Goal: Check status

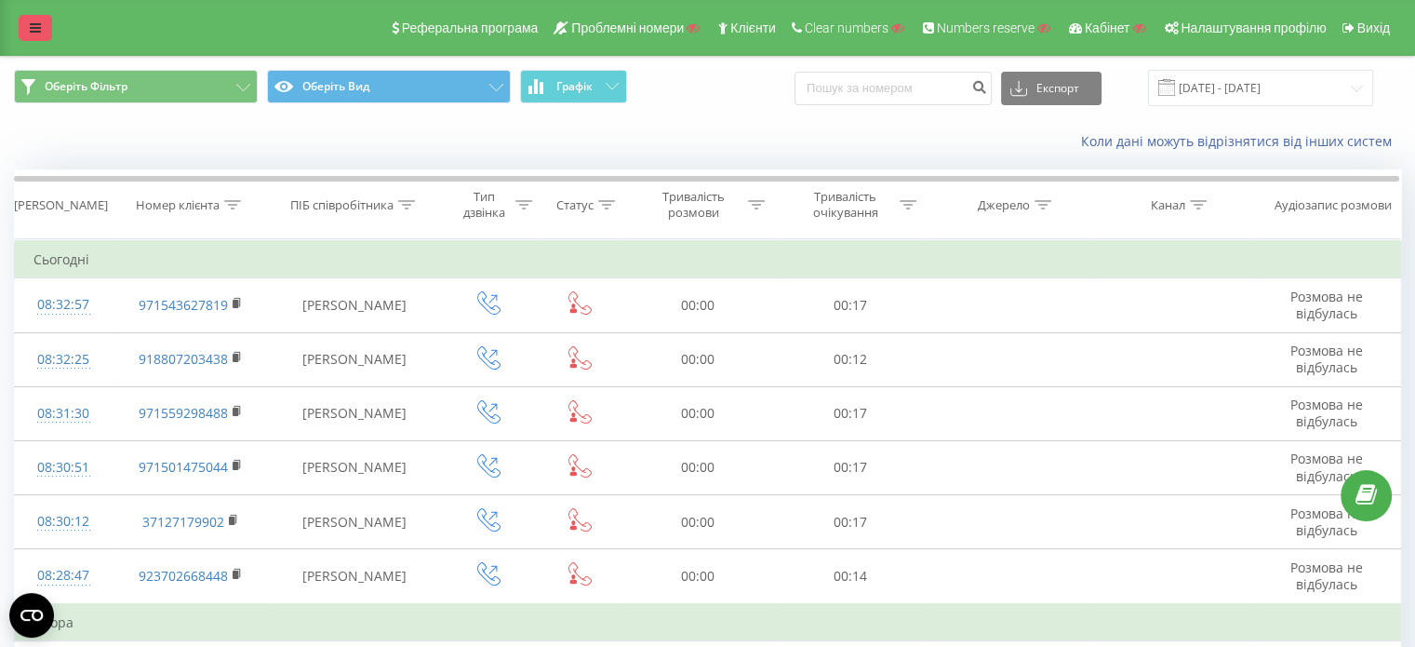
click at [35, 28] on icon at bounding box center [35, 27] width 11 height 13
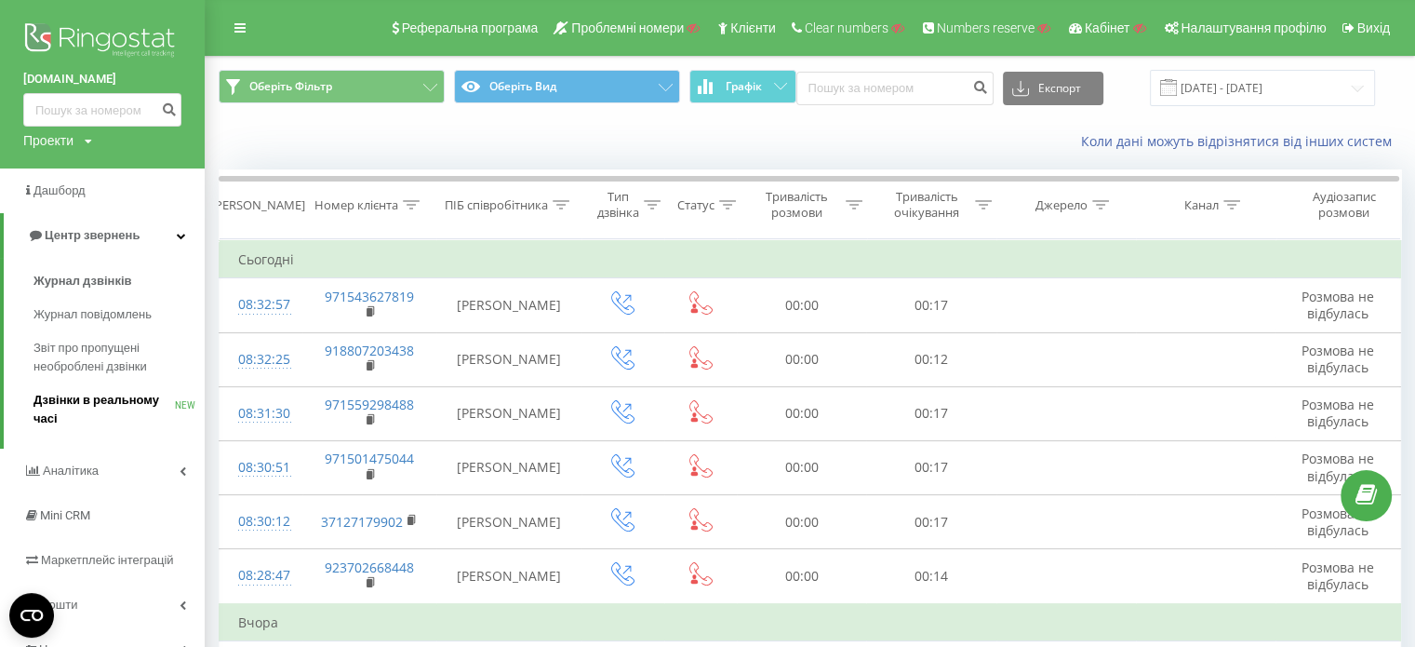
click at [120, 402] on span "Дзвінки в реальному часі" at bounding box center [103, 409] width 141 height 37
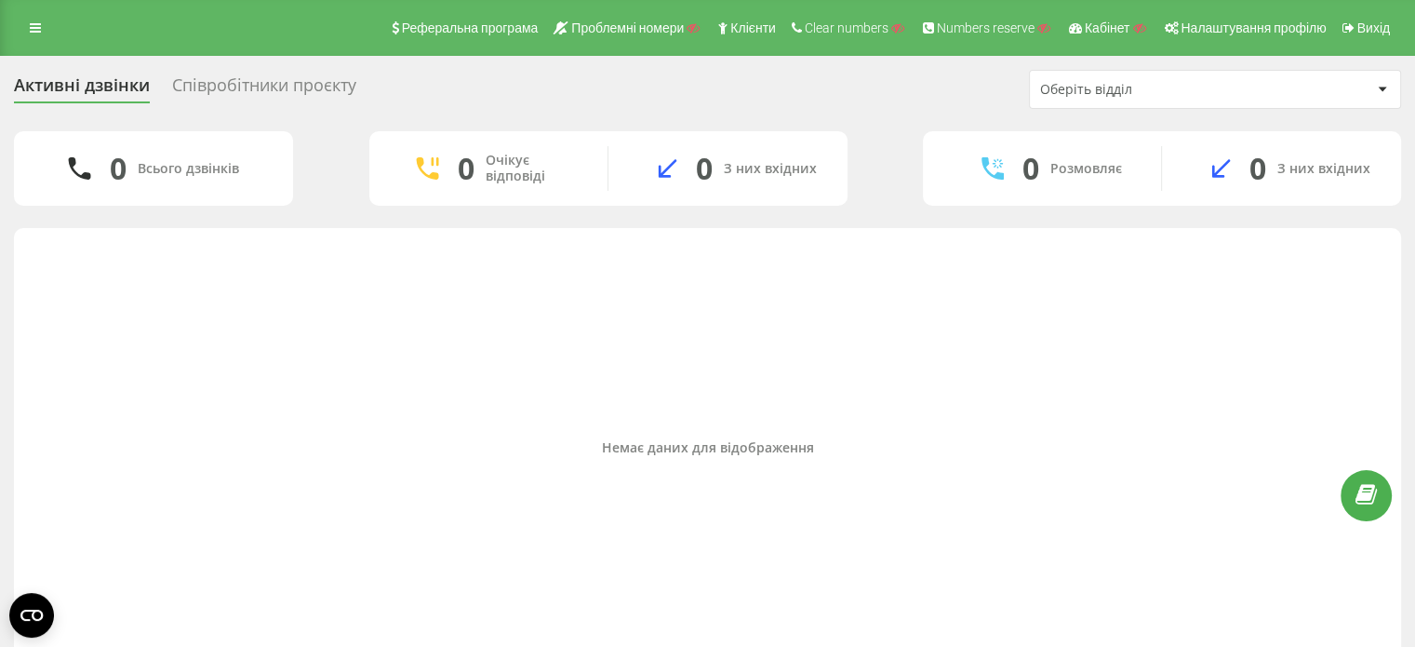
click at [234, 77] on div "Співробітники проєкту" at bounding box center [264, 89] width 184 height 29
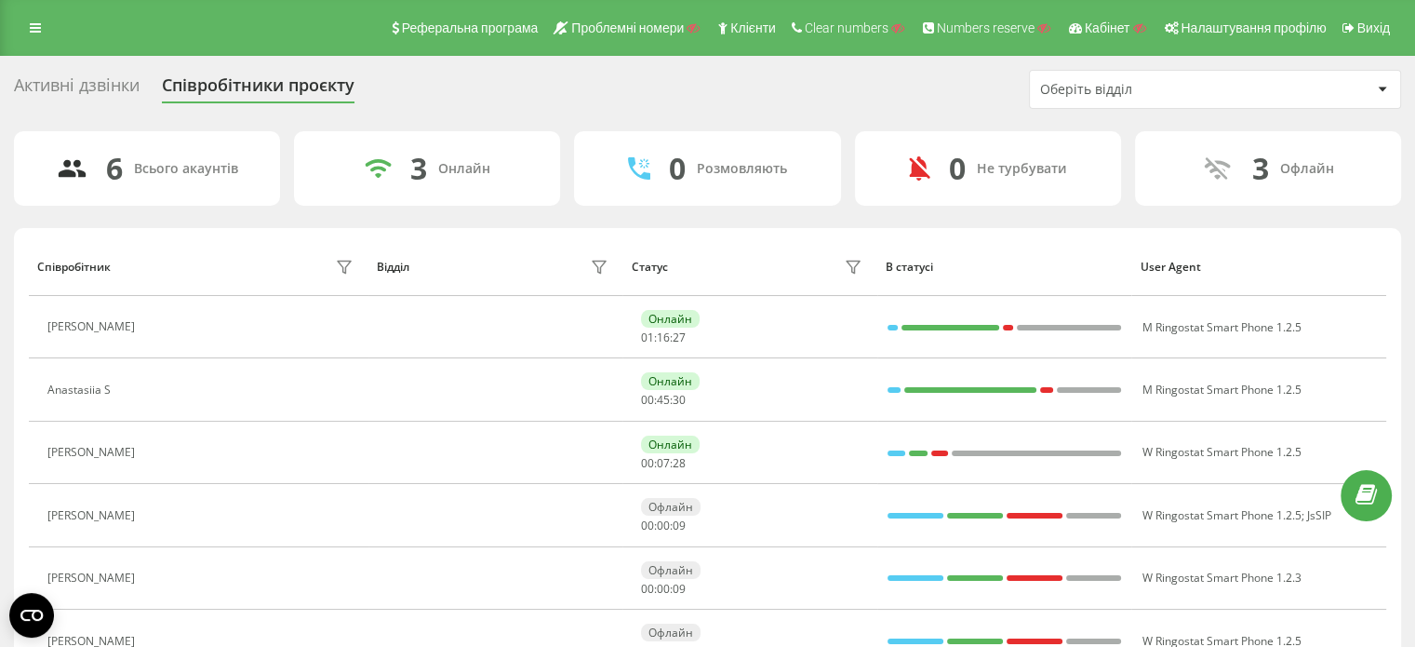
click at [48, 85] on div "Активні дзвінки" at bounding box center [77, 89] width 126 height 29
